Goal: Information Seeking & Learning: Learn about a topic

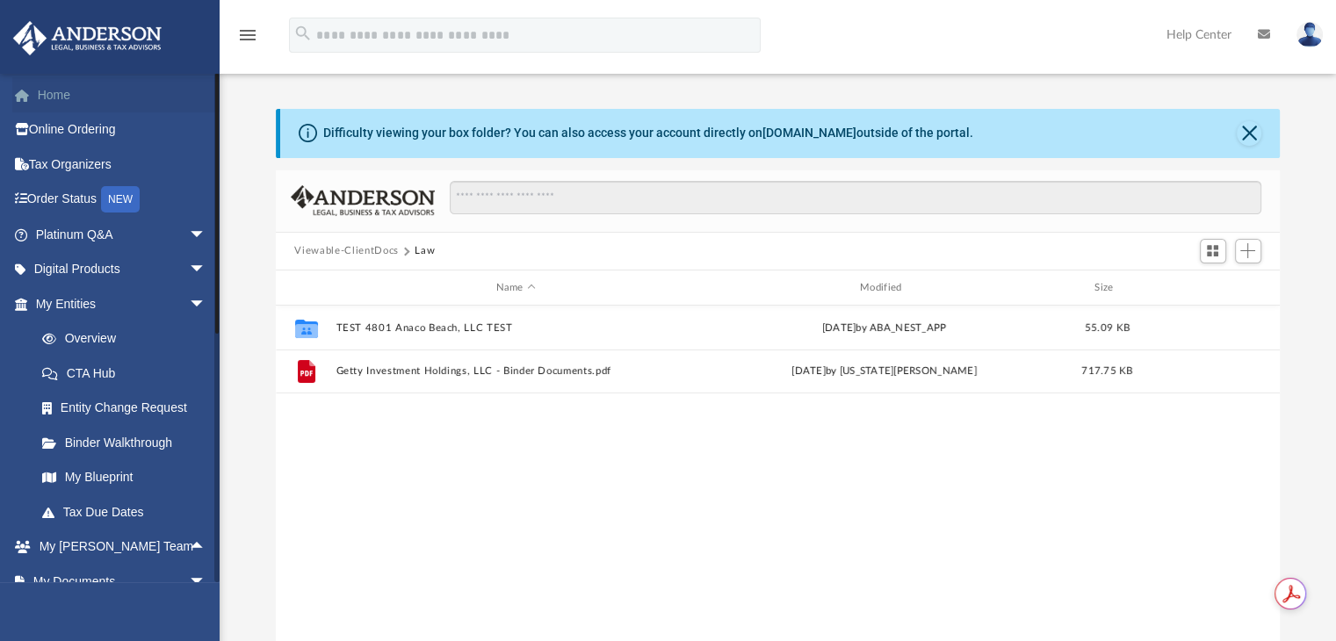
click at [73, 89] on link "Home" at bounding box center [122, 94] width 220 height 35
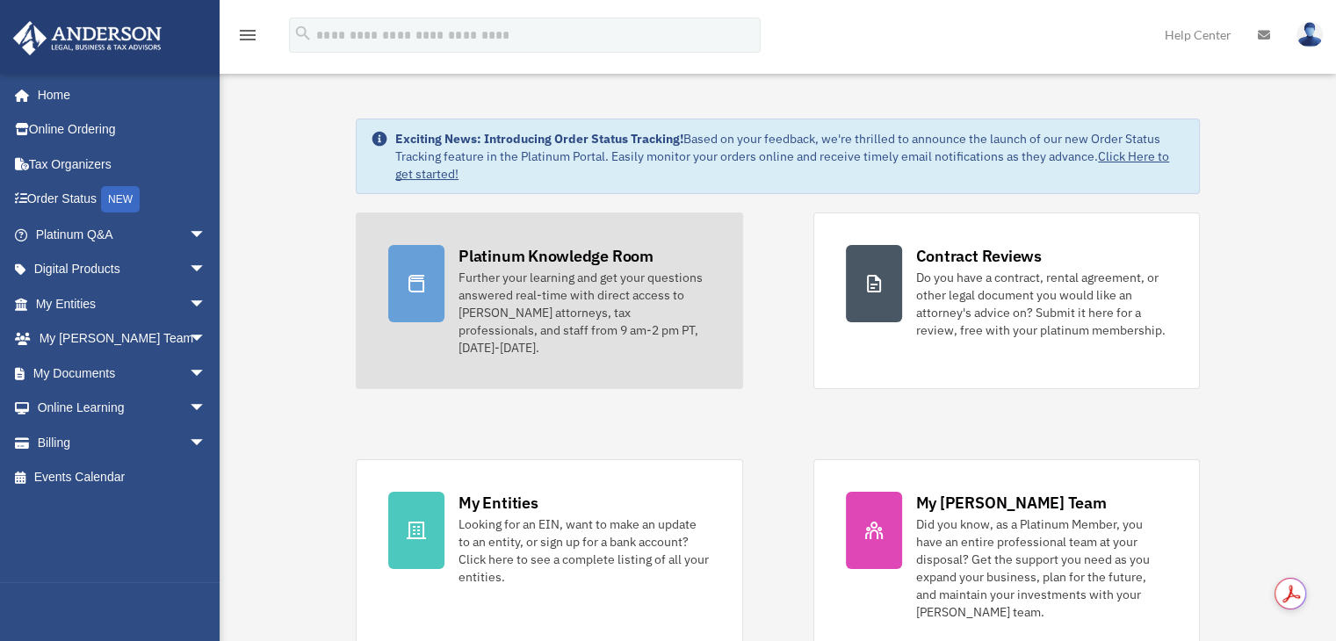
click at [501, 304] on div "Further your learning and get your questions answered real-time with direct acc…" at bounding box center [583, 313] width 251 height 88
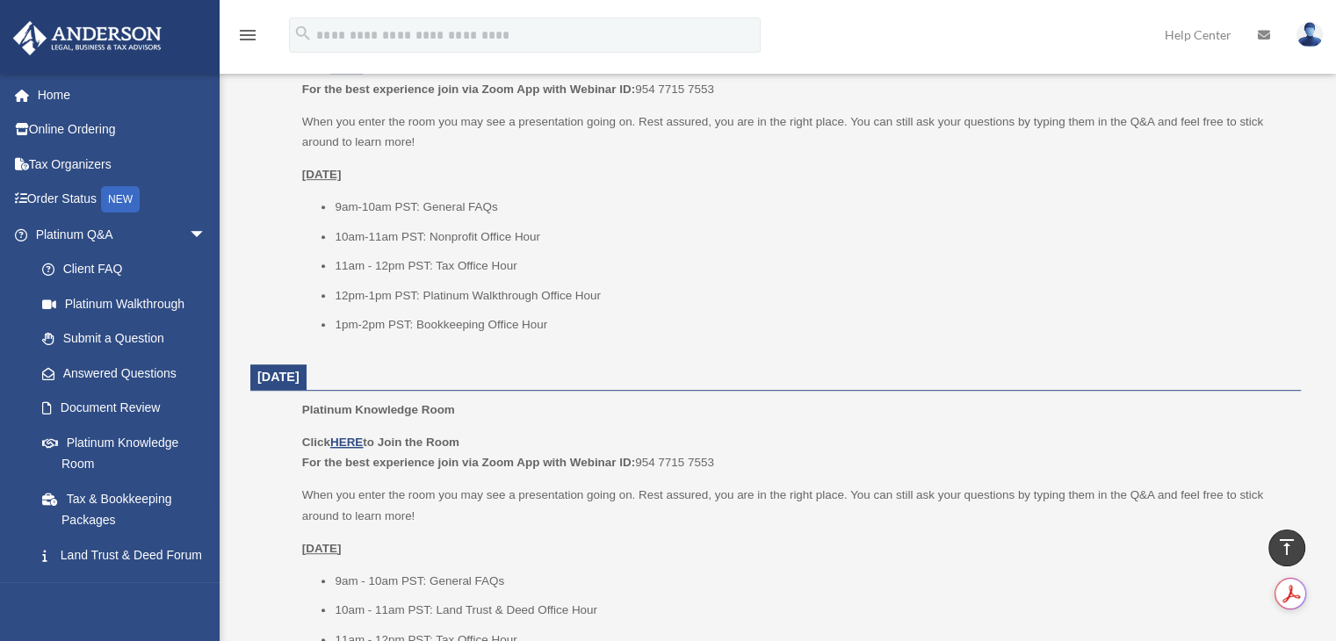
scroll to position [797, 0]
